Goal: Find contact information: Find contact information

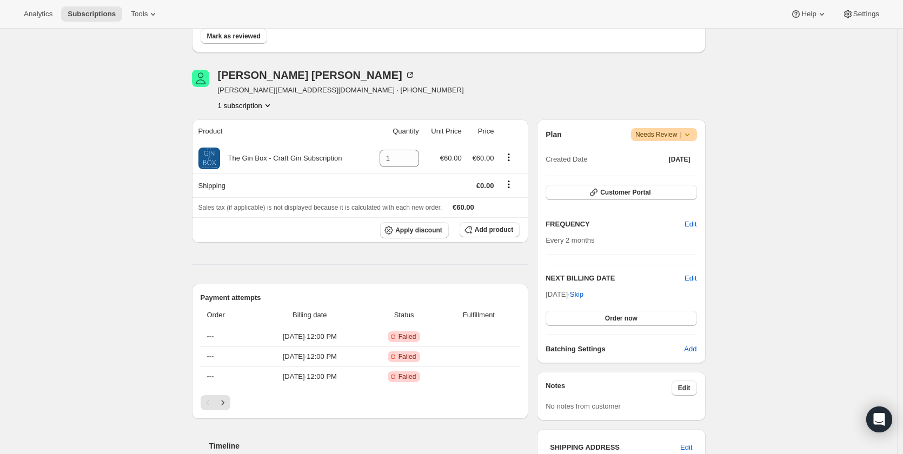
scroll to position [162, 0]
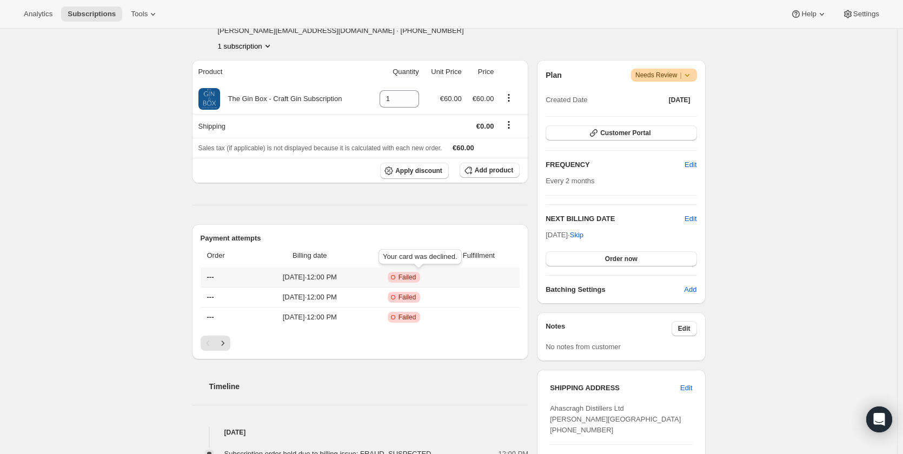
click at [416, 276] on span "Failed" at bounding box center [407, 277] width 18 height 9
click at [621, 133] on span "Customer Portal" at bounding box center [625, 133] width 50 height 9
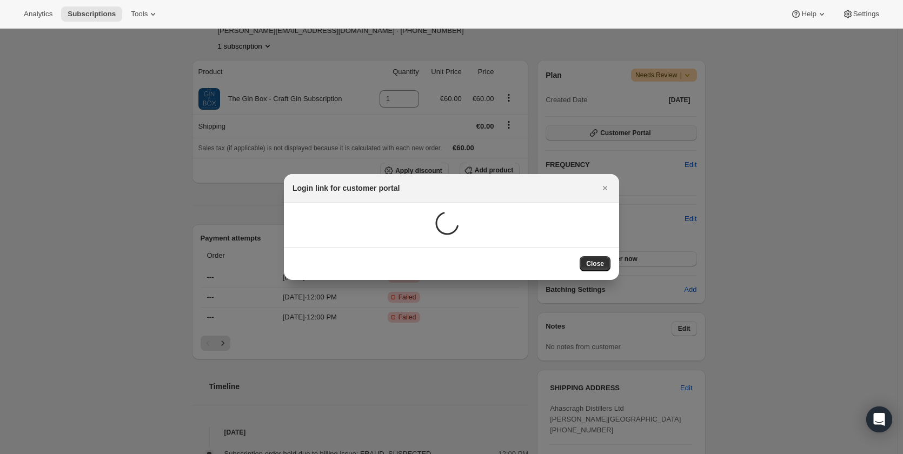
scroll to position [0, 0]
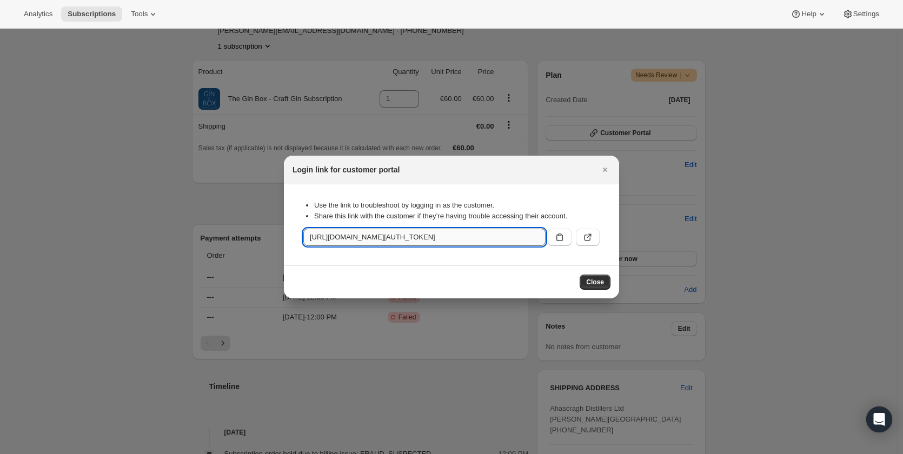
click at [513, 238] on input "[URL][DOMAIN_NAME][AUTH_TOKEN]" at bounding box center [424, 237] width 242 height 17
click at [589, 279] on span "Close" at bounding box center [595, 282] width 18 height 9
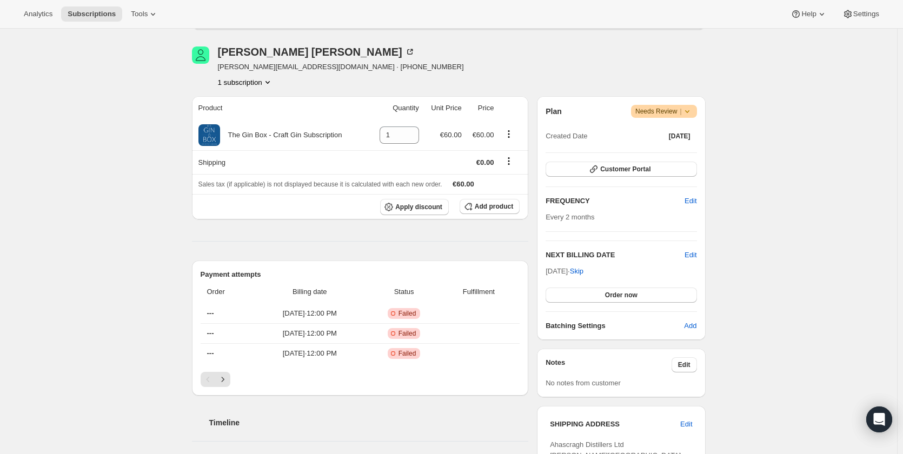
scroll to position [108, 0]
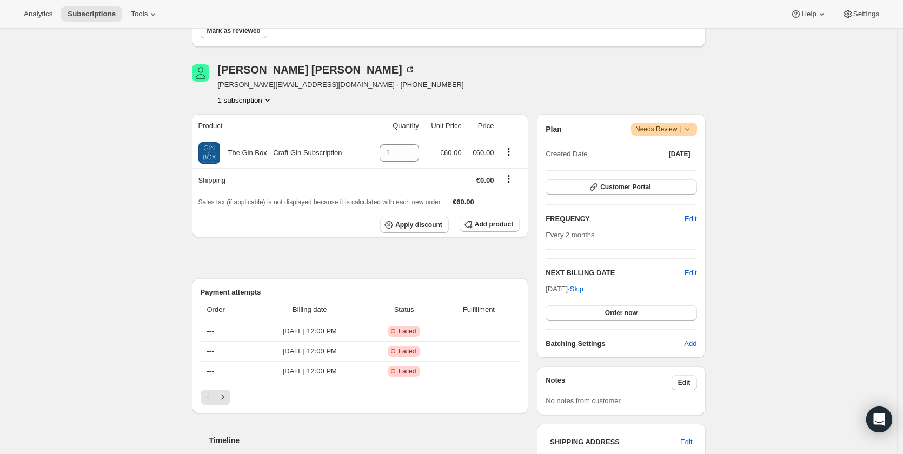
click at [276, 84] on span "[PERSON_NAME][EMAIL_ADDRESS][DOMAIN_NAME] · [PHONE_NUMBER]" at bounding box center [341, 84] width 246 height 11
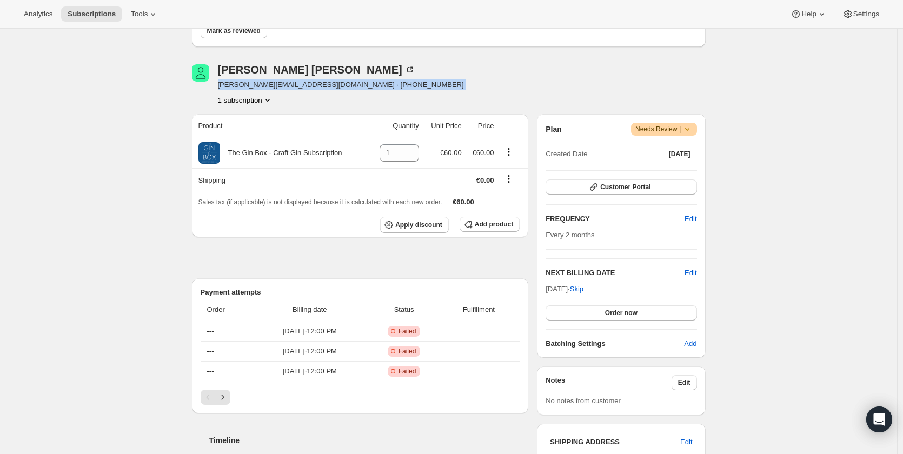
click at [276, 84] on span "[PERSON_NAME][EMAIL_ADDRESS][DOMAIN_NAME] · [PHONE_NUMBER]" at bounding box center [341, 84] width 246 height 11
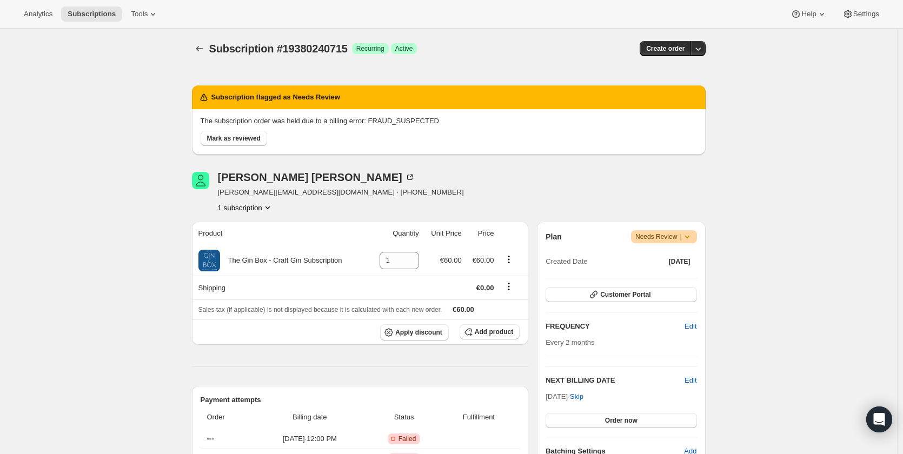
scroll to position [0, 0]
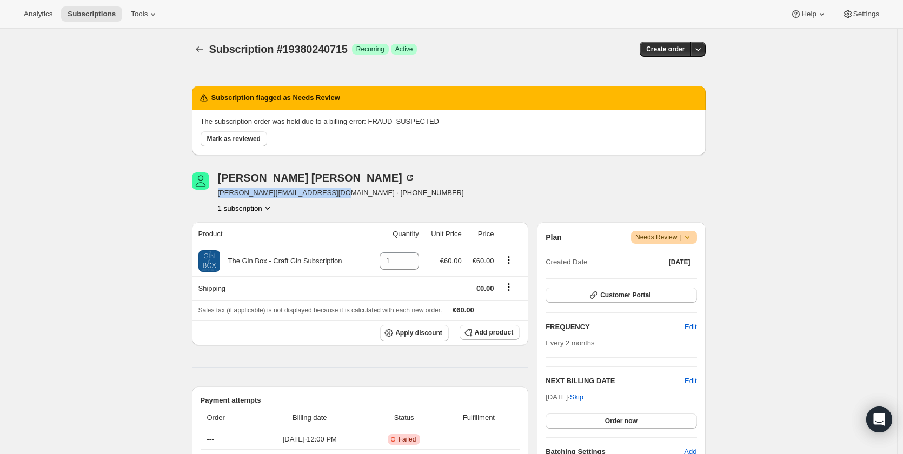
drag, startPoint x: 221, startPoint y: 195, endPoint x: 316, endPoint y: 200, distance: 95.3
click at [316, 200] on div "[PERSON_NAME] [PERSON_NAME][EMAIL_ADDRESS][DOMAIN_NAME] · [PHONE_NUMBER] 1 subs…" at bounding box center [341, 192] width 246 height 41
copy span "[PERSON_NAME][EMAIL_ADDRESS][DOMAIN_NAME]"
